Goal: Information Seeking & Learning: Learn about a topic

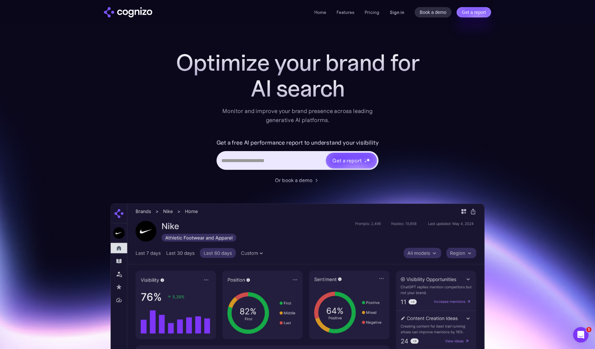
click at [394, 12] on link "Sign in" at bounding box center [397, 12] width 15 height 8
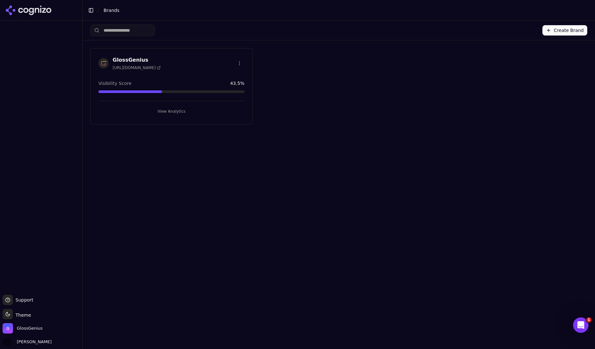
click at [182, 112] on button "View Analytics" at bounding box center [171, 111] width 146 height 10
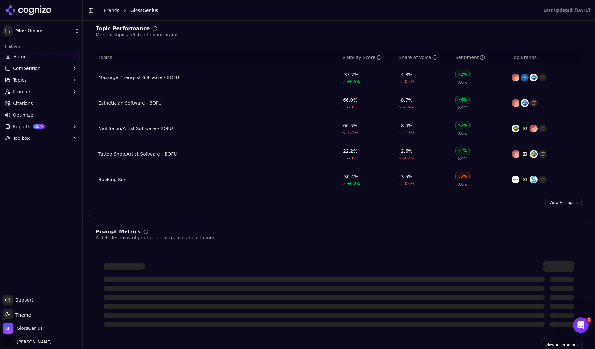
scroll to position [276, 0]
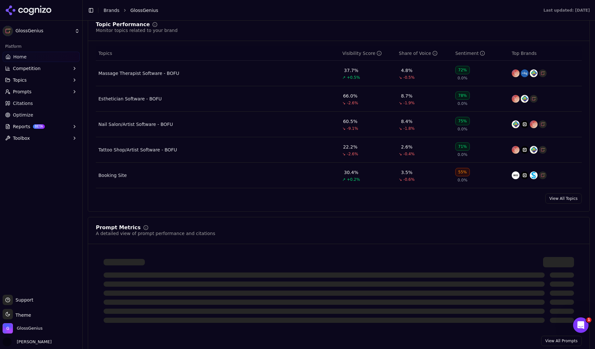
click at [563, 202] on link "View All Topics" at bounding box center [563, 198] width 36 height 10
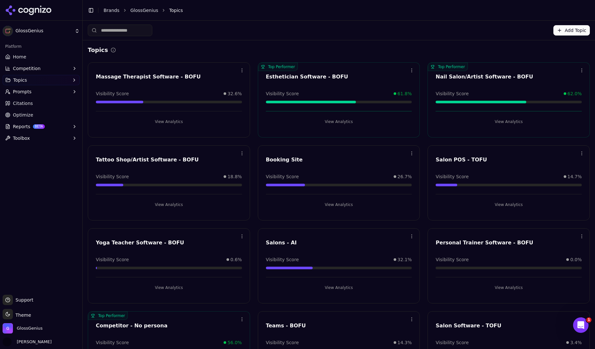
click at [503, 119] on button "View Analytics" at bounding box center [508, 121] width 146 height 10
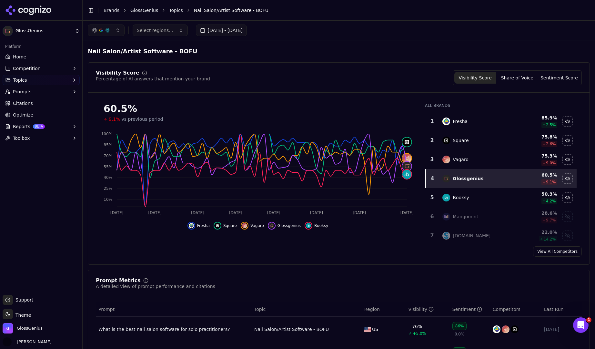
click at [251, 226] on span "Vagaro" at bounding box center [257, 225] width 14 height 5
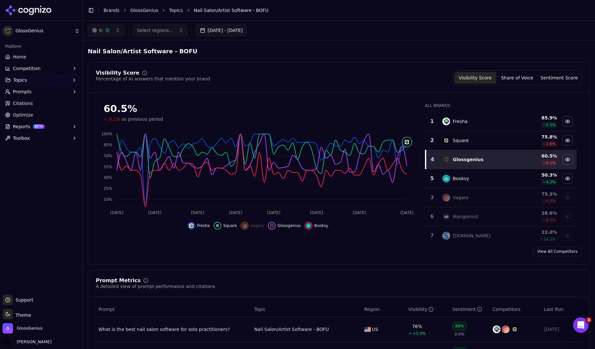
click at [318, 226] on span "Booksy" at bounding box center [321, 225] width 14 height 5
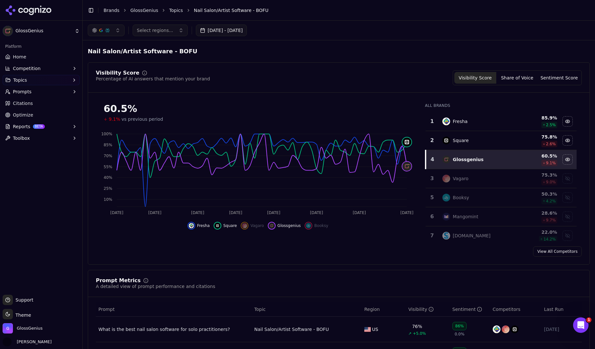
click at [231, 224] on span "Square" at bounding box center [230, 225] width 14 height 5
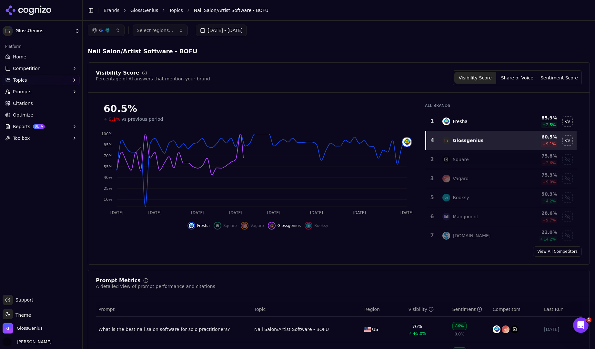
click at [198, 226] on span "Fresha" at bounding box center [203, 225] width 13 height 5
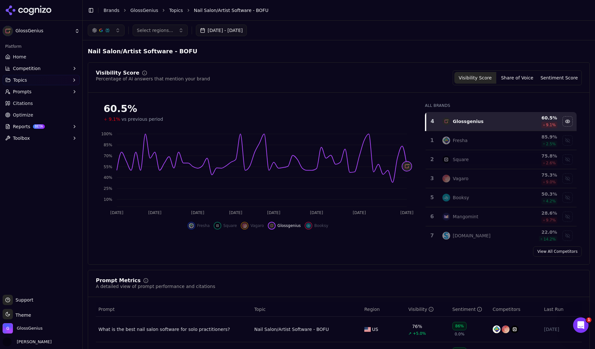
click at [114, 30] on button "button" at bounding box center [106, 31] width 37 height 12
click at [106, 85] on div "Perplexity" at bounding box center [105, 83] width 61 height 10
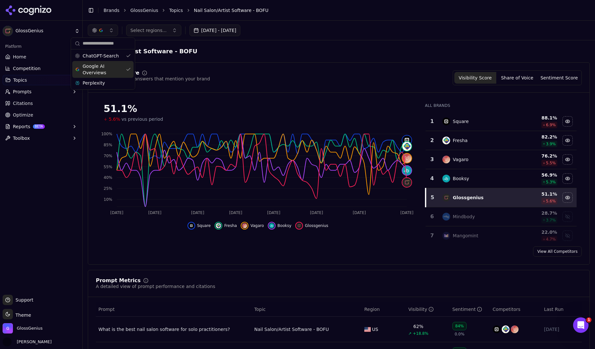
click at [283, 224] on span "Booksy" at bounding box center [284, 225] width 14 height 5
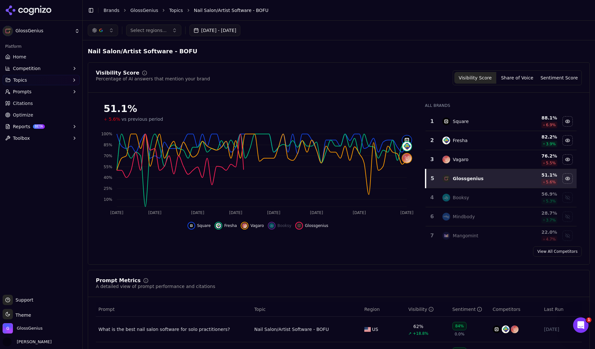
click at [252, 224] on span "Vagaro" at bounding box center [257, 225] width 14 height 5
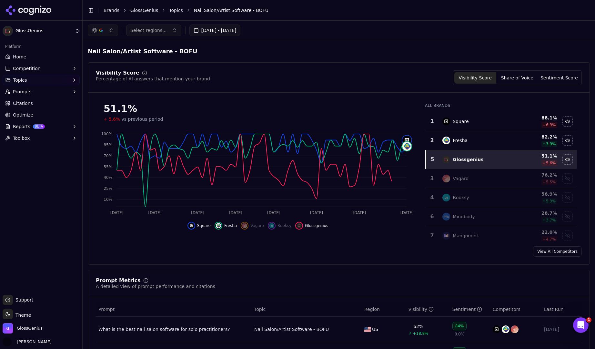
click at [230, 224] on span "Fresha" at bounding box center [230, 225] width 13 height 5
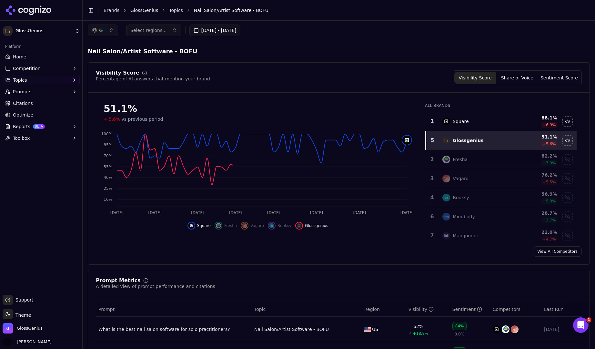
click at [213, 225] on div "Square Fresha Vagaro Booksy Glossgenius" at bounding box center [258, 224] width 324 height 12
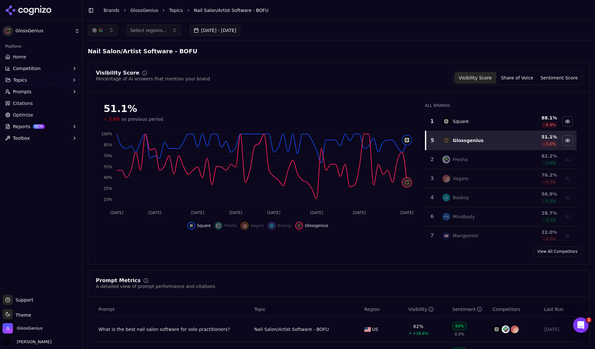
click at [219, 32] on button "[DATE] - [DATE]" at bounding box center [214, 31] width 51 height 12
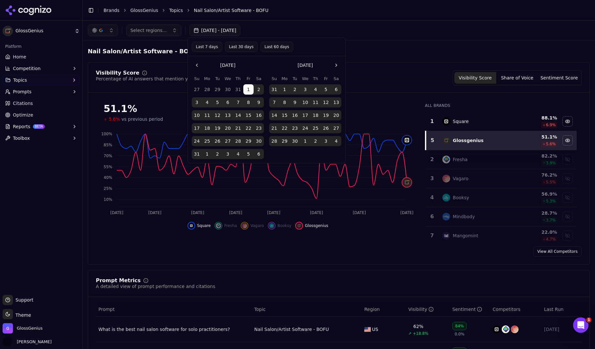
click at [298, 14] on div "Toggle Sidebar Brands GlossGenius Topics Nail Salon/Artist Software - BOFU" at bounding box center [332, 10] width 499 height 9
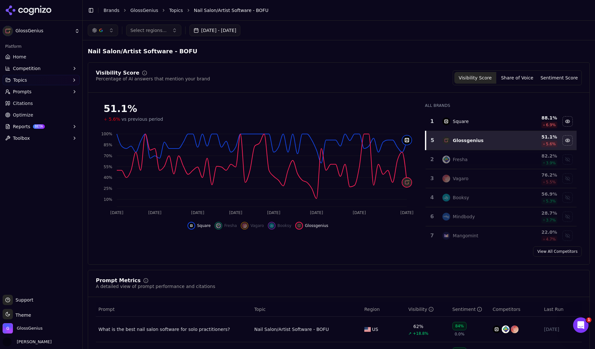
click at [110, 28] on button "button" at bounding box center [103, 31] width 30 height 12
click at [99, 71] on span "Google AI Overviews" at bounding box center [103, 69] width 41 height 13
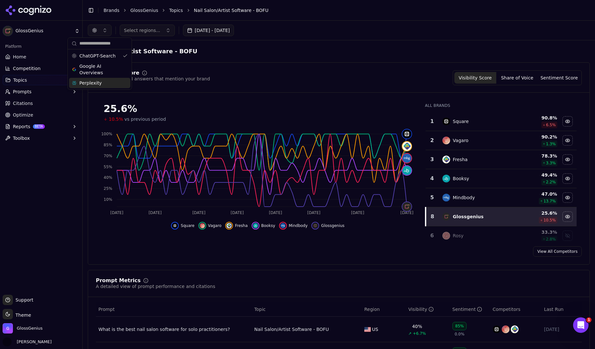
click at [184, 228] on span "Square" at bounding box center [188, 225] width 14 height 5
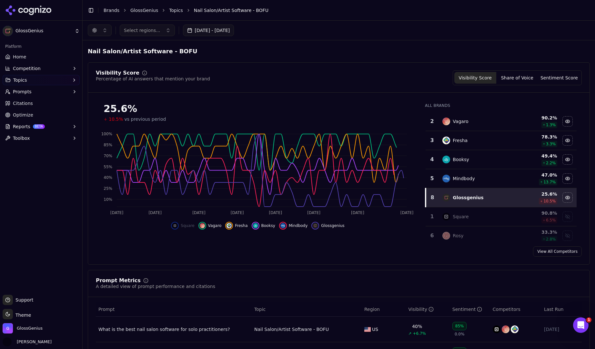
click at [216, 226] on span "Vagaro" at bounding box center [215, 225] width 14 height 5
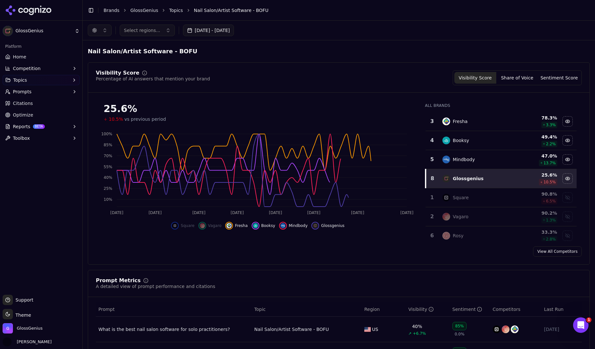
click at [239, 224] on span "Fresha" at bounding box center [241, 225] width 13 height 5
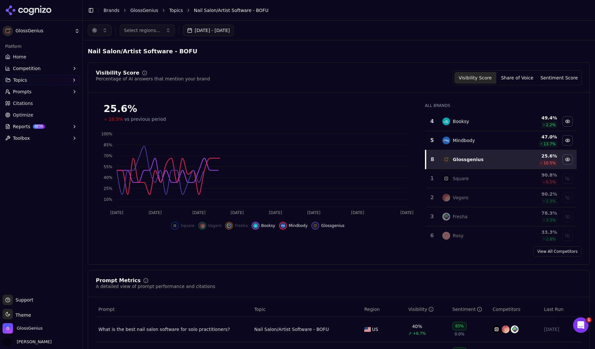
click at [271, 224] on span "Booksy" at bounding box center [268, 225] width 14 height 5
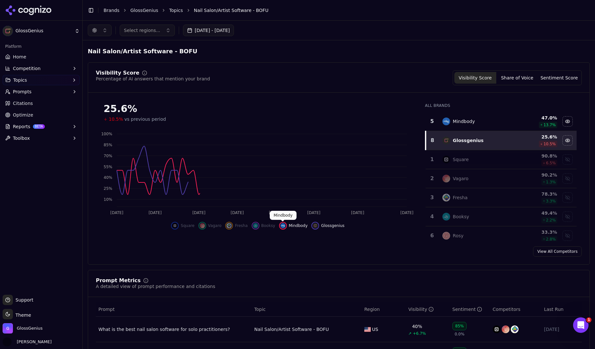
click at [298, 224] on span "Mindbody" at bounding box center [298, 225] width 19 height 5
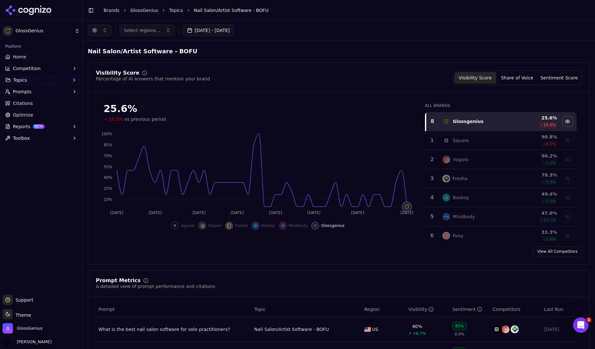
click at [103, 28] on button "button" at bounding box center [100, 31] width 24 height 12
click at [101, 69] on span "Google AI Overviews" at bounding box center [99, 69] width 41 height 13
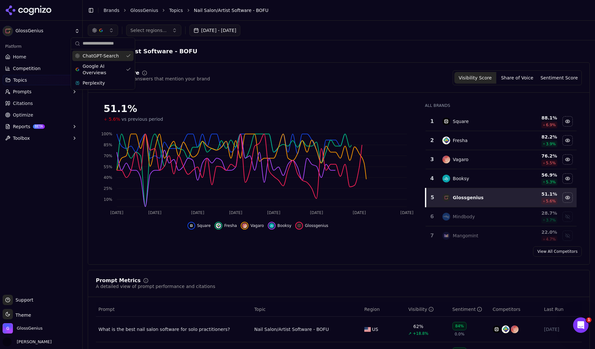
click at [110, 29] on button "button" at bounding box center [103, 31] width 30 height 12
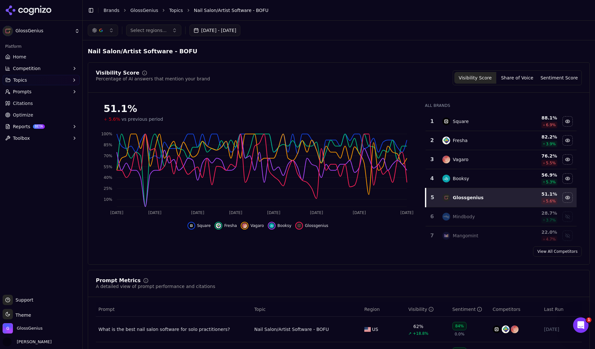
click at [112, 26] on button "button" at bounding box center [103, 31] width 30 height 12
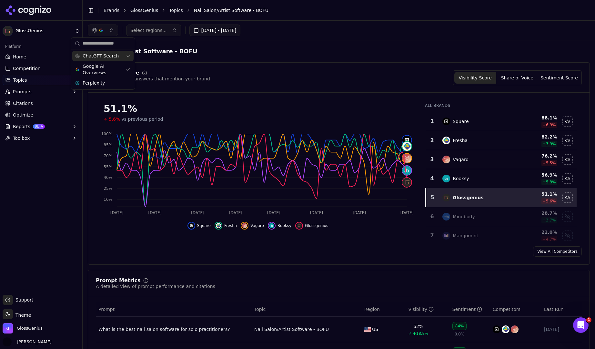
click at [107, 57] on span "ChatGPT-Search" at bounding box center [101, 56] width 36 height 6
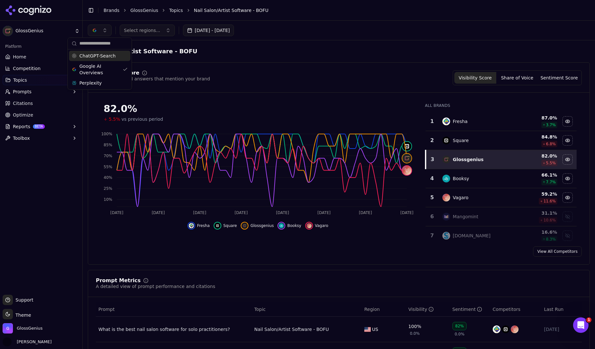
click at [202, 225] on span "Fresha" at bounding box center [203, 225] width 13 height 5
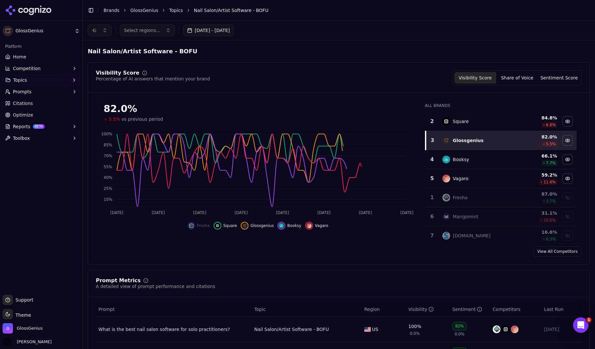
click at [231, 226] on span "Square" at bounding box center [230, 225] width 14 height 5
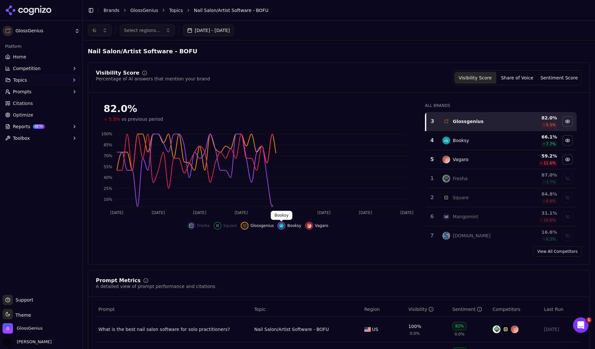
click at [289, 225] on span "Booksy" at bounding box center [294, 225] width 14 height 5
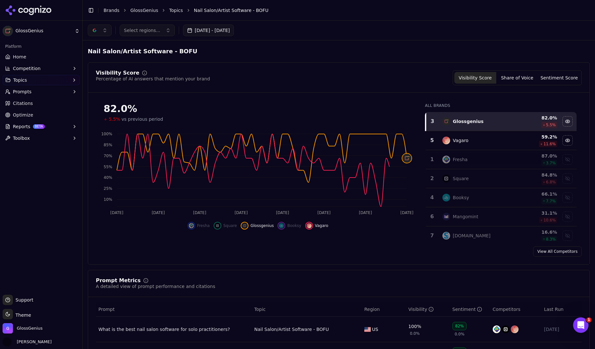
click at [322, 224] on span "Vagaro" at bounding box center [322, 225] width 14 height 5
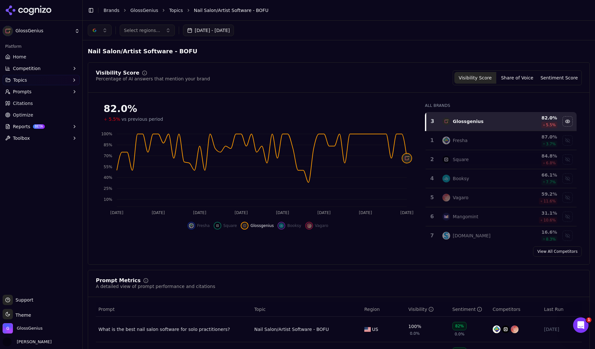
click at [526, 77] on button "Share of Voice" at bounding box center [517, 78] width 42 height 12
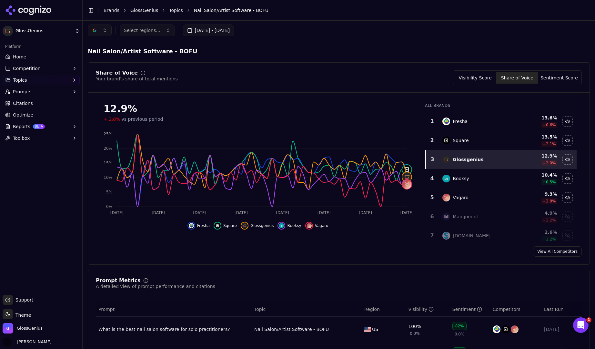
click at [554, 79] on button "Sentiment Score" at bounding box center [559, 78] width 42 height 12
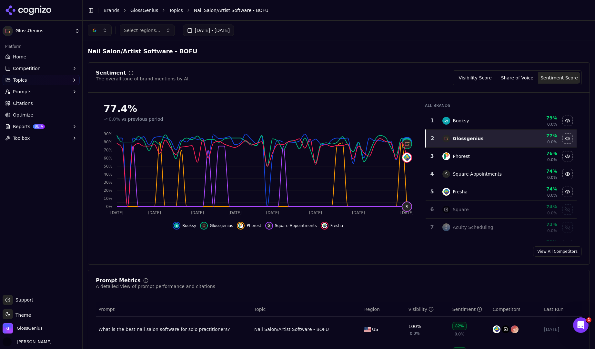
click at [173, 10] on link "Topics" at bounding box center [176, 10] width 14 height 6
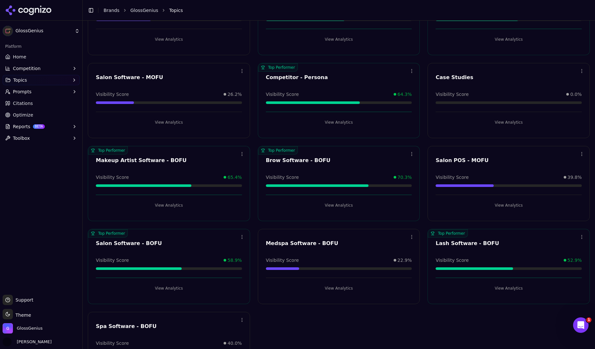
scroll to position [457, 0]
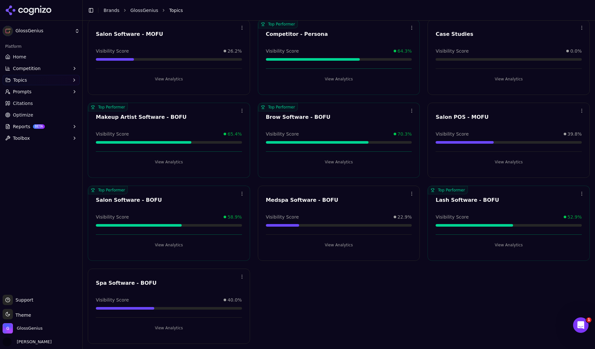
click at [171, 243] on button "View Analytics" at bounding box center [169, 245] width 146 height 10
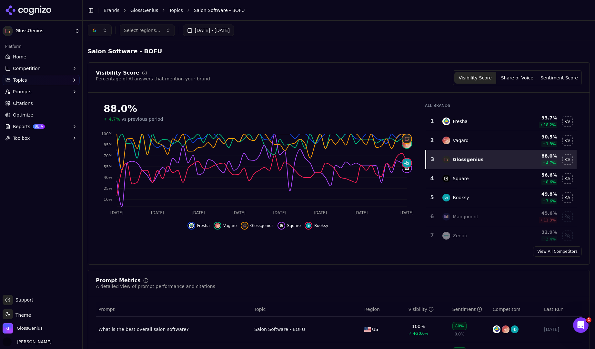
click at [106, 32] on button "button" at bounding box center [100, 31] width 24 height 12
click at [104, 57] on span "ChatGPT-Search" at bounding box center [97, 56] width 36 height 6
